Goal: Task Accomplishment & Management: Manage account settings

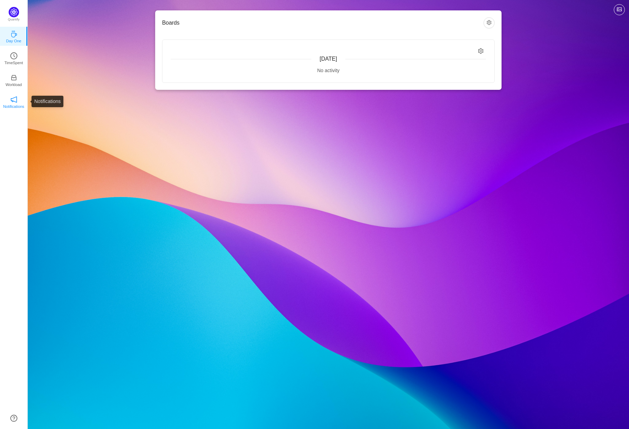
click at [17, 102] on link "Notifications" at bounding box center [13, 101] width 7 height 7
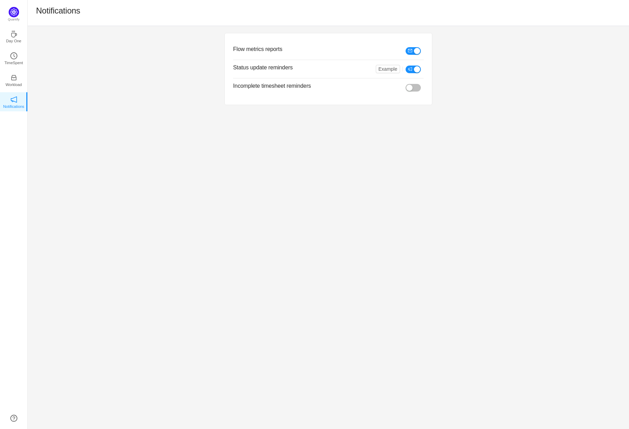
click at [418, 54] on button "button" at bounding box center [413, 51] width 15 height 8
click at [390, 70] on button "Example" at bounding box center [388, 69] width 24 height 8
click at [411, 69] on icon "icon: notification" at bounding box center [410, 69] width 4 height 4
click at [412, 69] on button "button" at bounding box center [413, 70] width 15 height 8
click at [340, 132] on div "Flow metrics reports Status update reminders Example Incomplete timesheet remin…" at bounding box center [329, 227] width 602 height 403
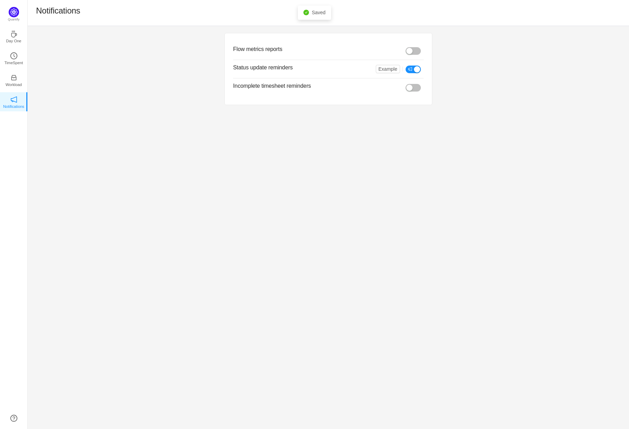
click at [79, 63] on div "Flow metrics reports Status update reminders Example Incomplete timesheet remin…" at bounding box center [329, 69] width 602 height 86
